Goal: Task Accomplishment & Management: Complete application form

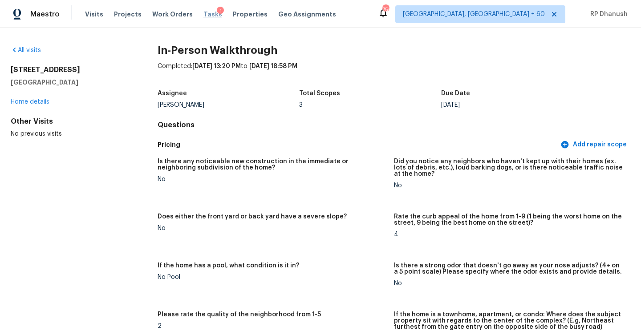
click at [204, 11] on span "Tasks" at bounding box center [213, 14] width 19 height 6
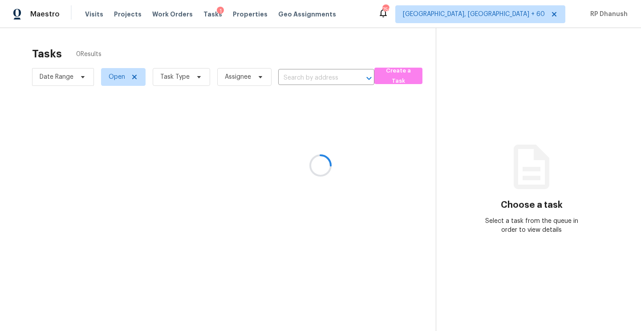
click at [183, 84] on div at bounding box center [320, 165] width 641 height 331
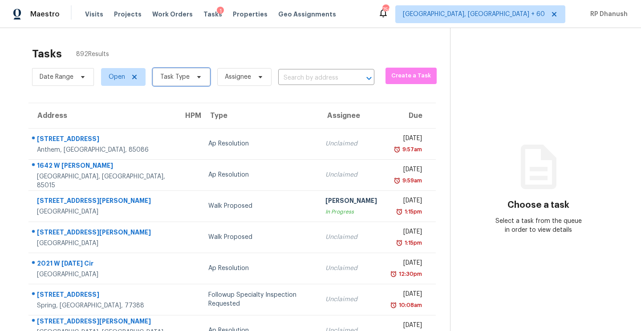
click at [183, 84] on span "Task Type" at bounding box center [181, 77] width 57 height 18
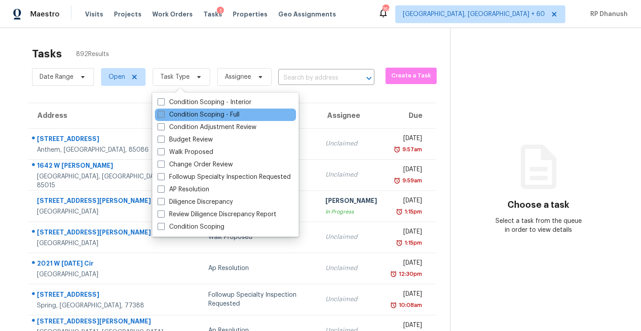
click at [201, 118] on label "Condition Scoping - Full" at bounding box center [199, 114] width 82 height 9
click at [163, 116] on input "Condition Scoping - Full" at bounding box center [161, 113] width 6 height 6
checkbox input "true"
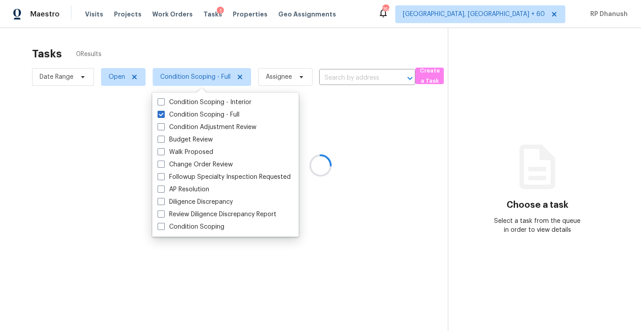
click at [566, 112] on div at bounding box center [320, 165] width 641 height 331
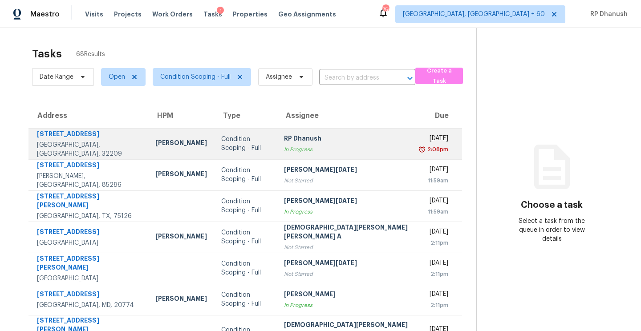
click at [423, 143] on div "[DATE]" at bounding box center [436, 139] width 26 height 11
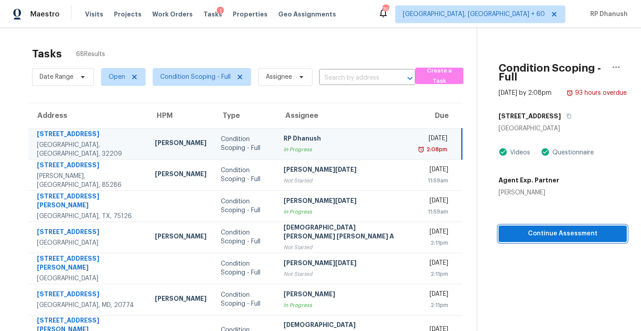
click at [528, 228] on span "Continue Assessment" at bounding box center [563, 233] width 114 height 11
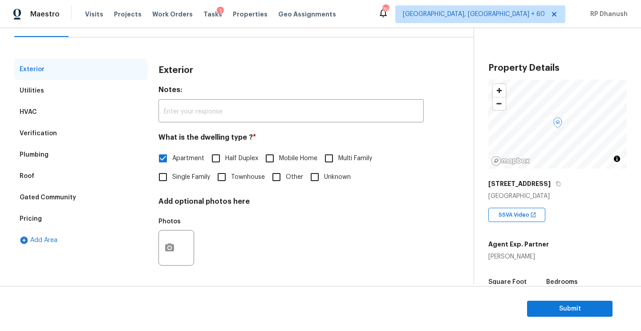
scroll to position [49, 0]
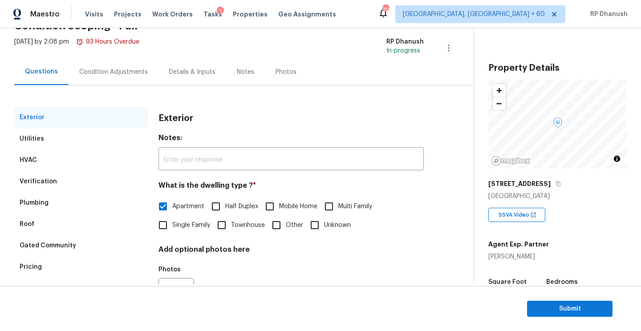
click at [86, 72] on div "Condition Adjustments" at bounding box center [113, 72] width 69 height 9
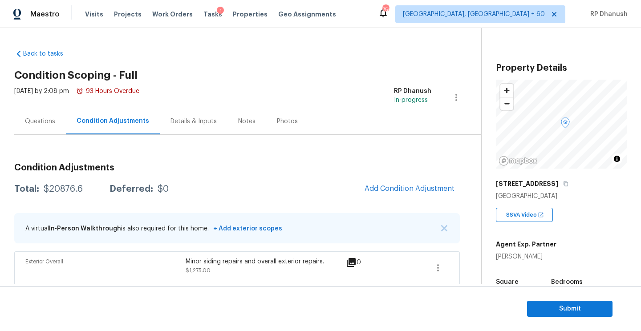
click at [39, 123] on div "Questions" at bounding box center [40, 121] width 30 height 9
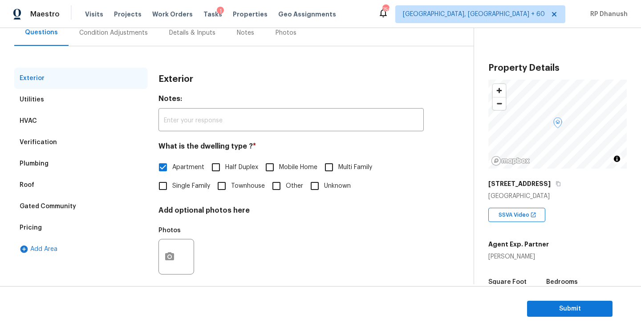
scroll to position [98, 0]
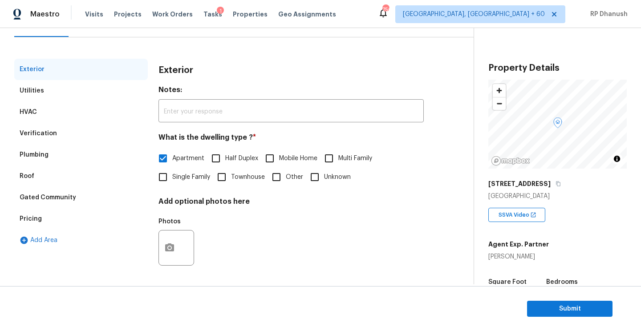
click at [49, 138] on div "Verification" at bounding box center [81, 133] width 134 height 21
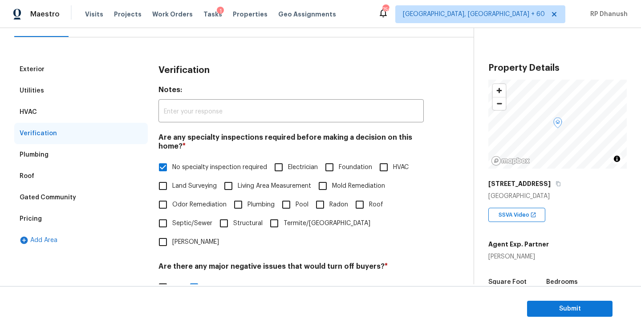
click at [48, 73] on div "Exterior" at bounding box center [81, 69] width 134 height 21
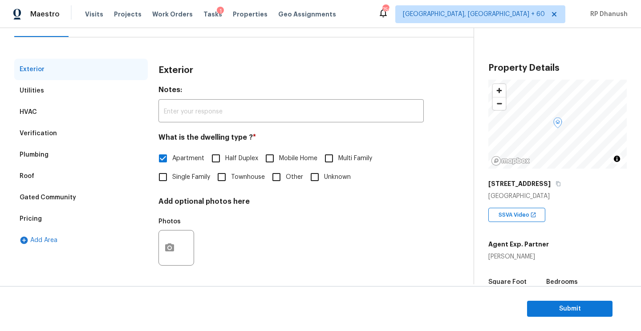
click at [178, 179] on span "Single Family" at bounding box center [191, 177] width 38 height 9
click at [172, 179] on input "Single Family" at bounding box center [163, 177] width 19 height 19
checkbox input "true"
checkbox input "false"
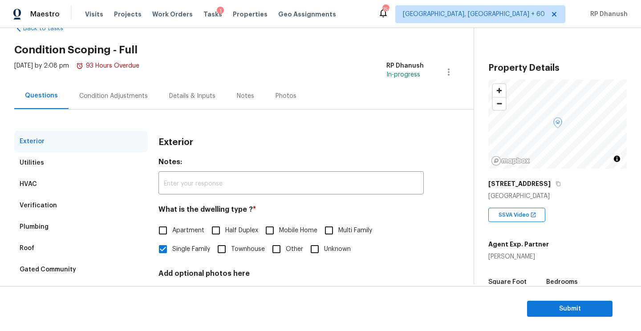
click at [111, 107] on div "Condition Adjustments" at bounding box center [114, 96] width 90 height 26
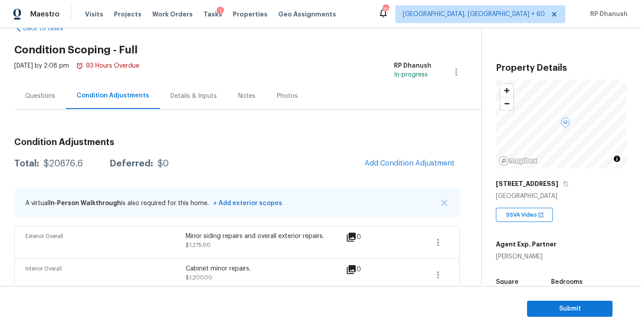
click at [546, 179] on div "[STREET_ADDRESS]" at bounding box center [561, 184] width 131 height 16
click at [562, 187] on button "button" at bounding box center [566, 184] width 8 height 8
click at [568, 305] on span "Submit" at bounding box center [569, 309] width 71 height 11
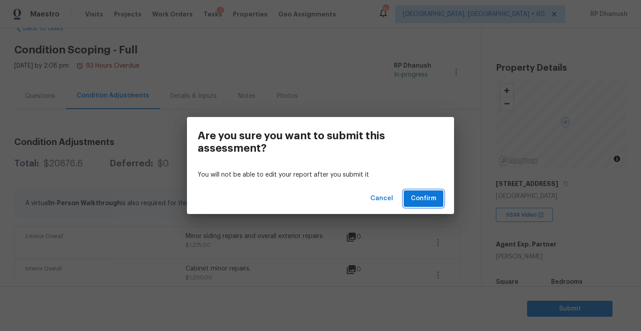
click at [422, 195] on span "Confirm" at bounding box center [423, 198] width 25 height 11
